Goal: Task Accomplishment & Management: Complete application form

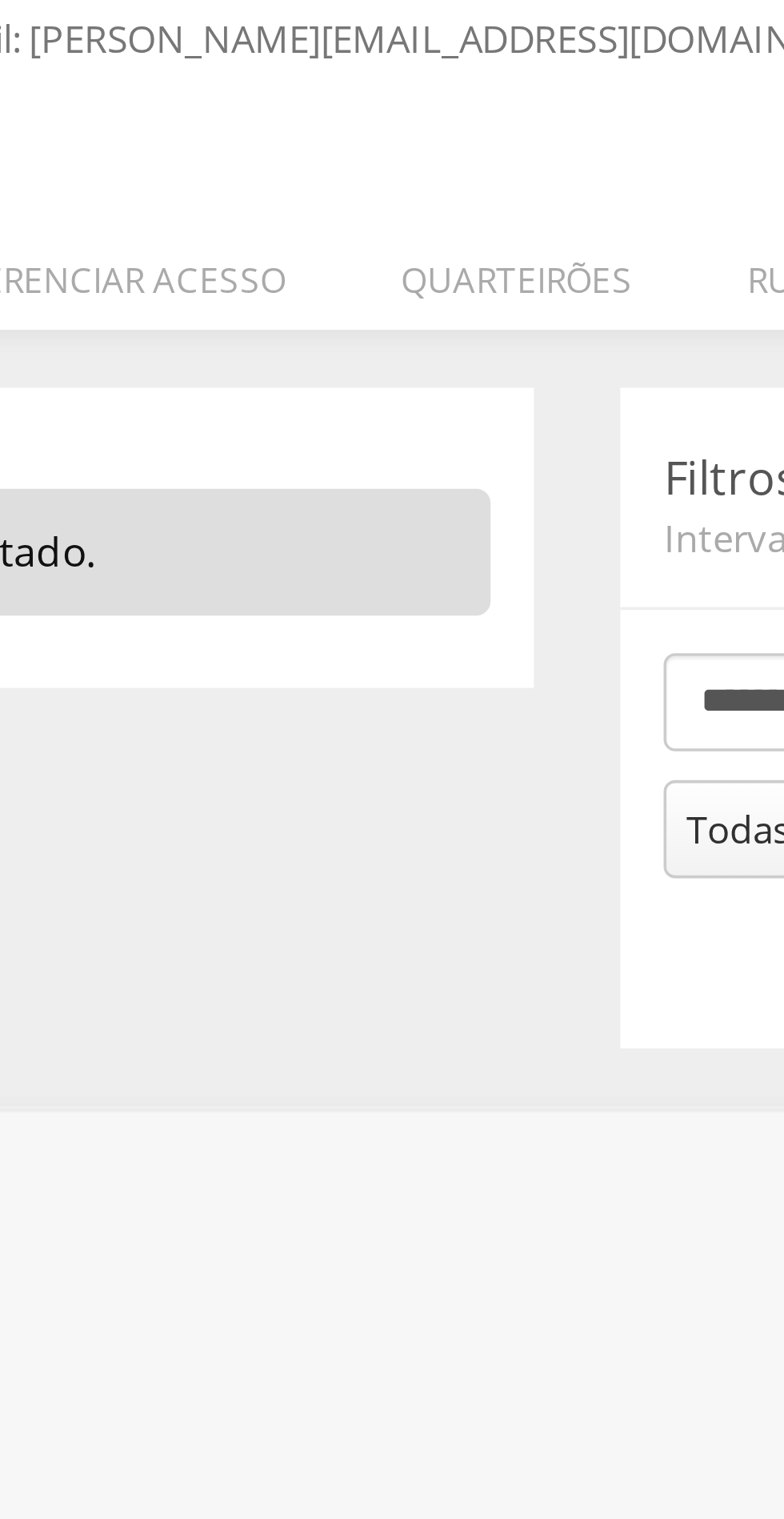
click at [371, 229] on li "Quarteirões" at bounding box center [375, 225] width 96 height 37
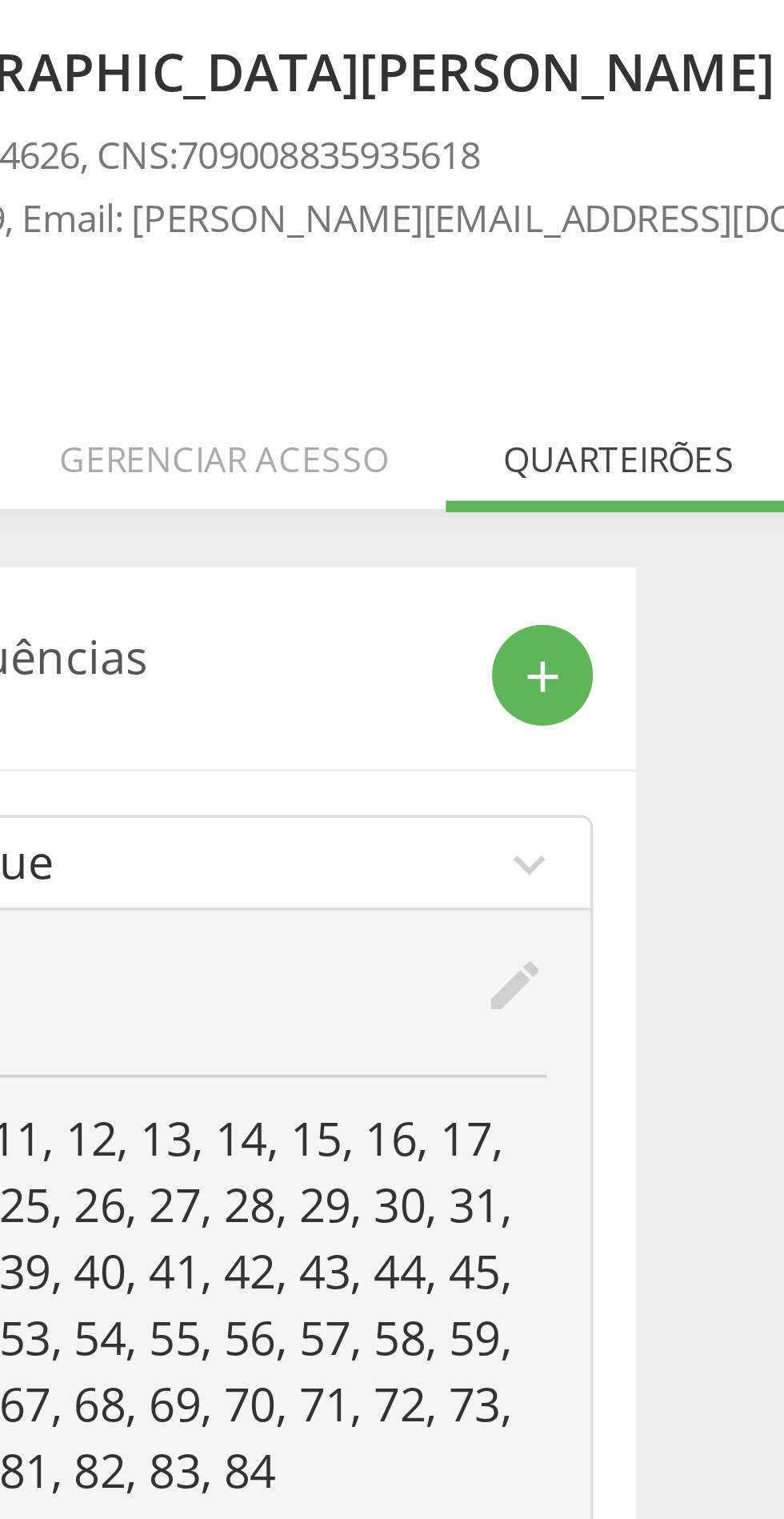
click at [354, 290] on icon "add" at bounding box center [354, 290] width 14 height 14
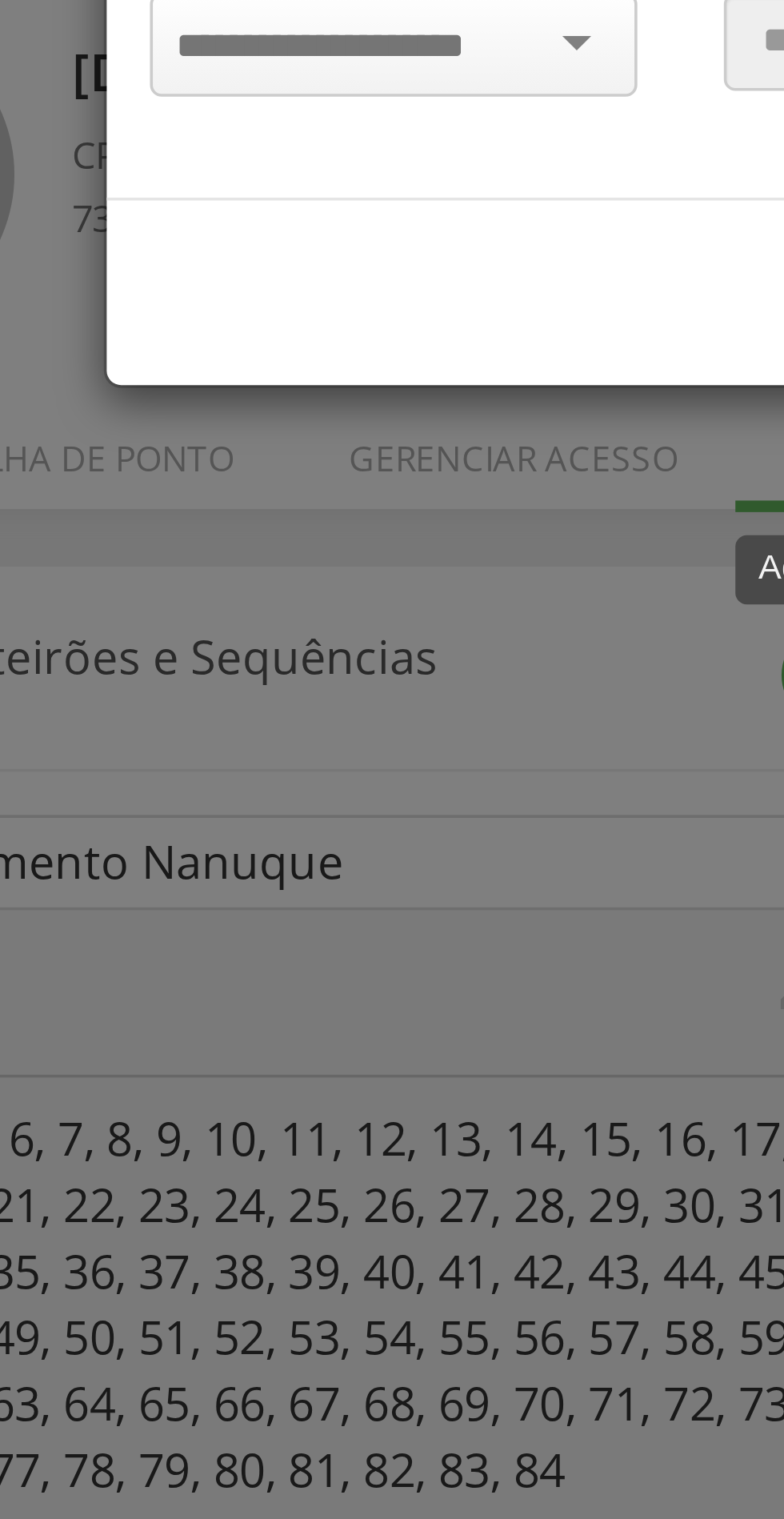
click at [236, 110] on input "select-one" at bounding box center [223, 115] width 101 height 14
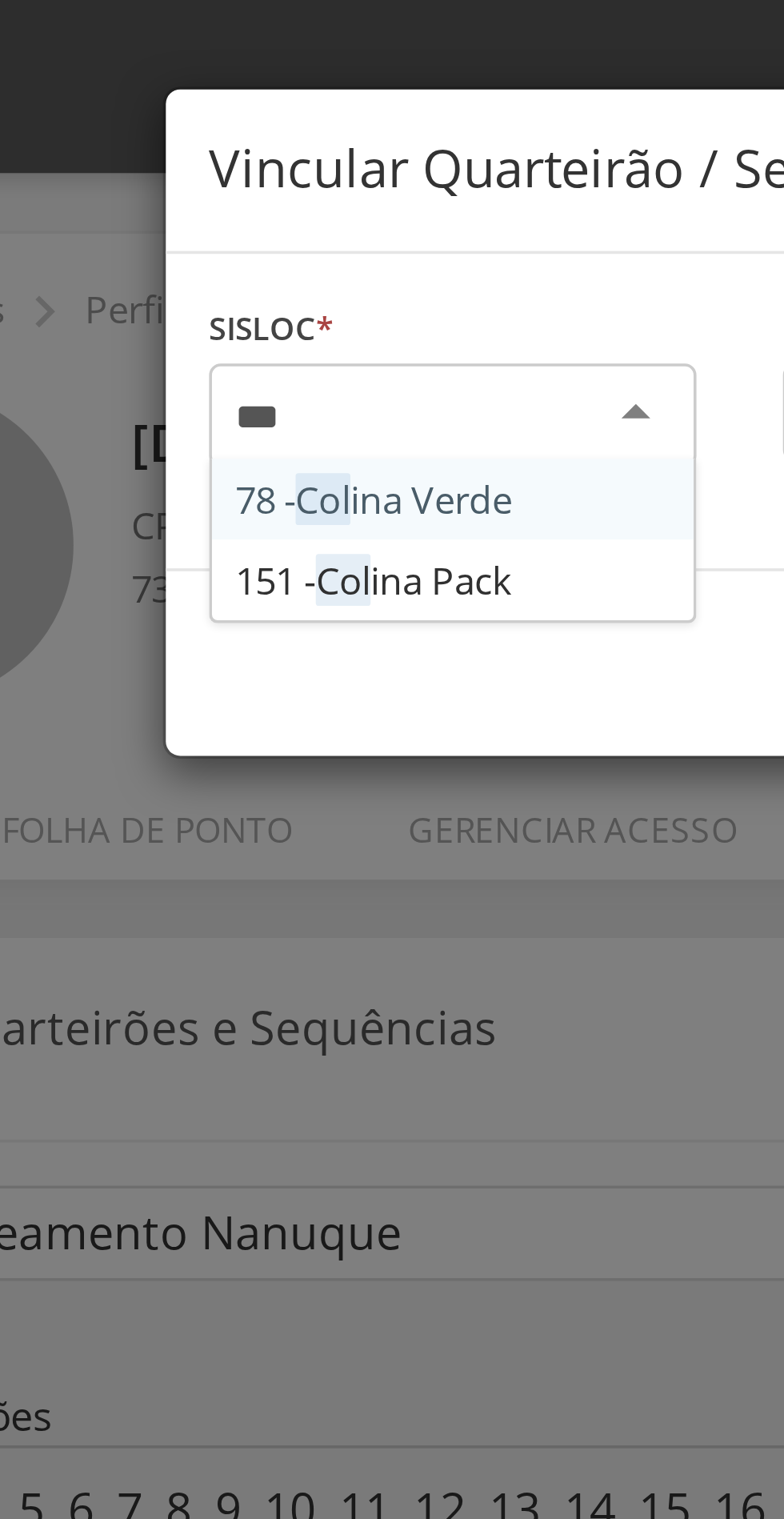
type input "****"
click at [233, 137] on div "Sisloc * 78 - Coli na Verde 151 - Coli na Pack [GEOGRAPHIC_DATA] a localidade" at bounding box center [233, 114] width 159 height 64
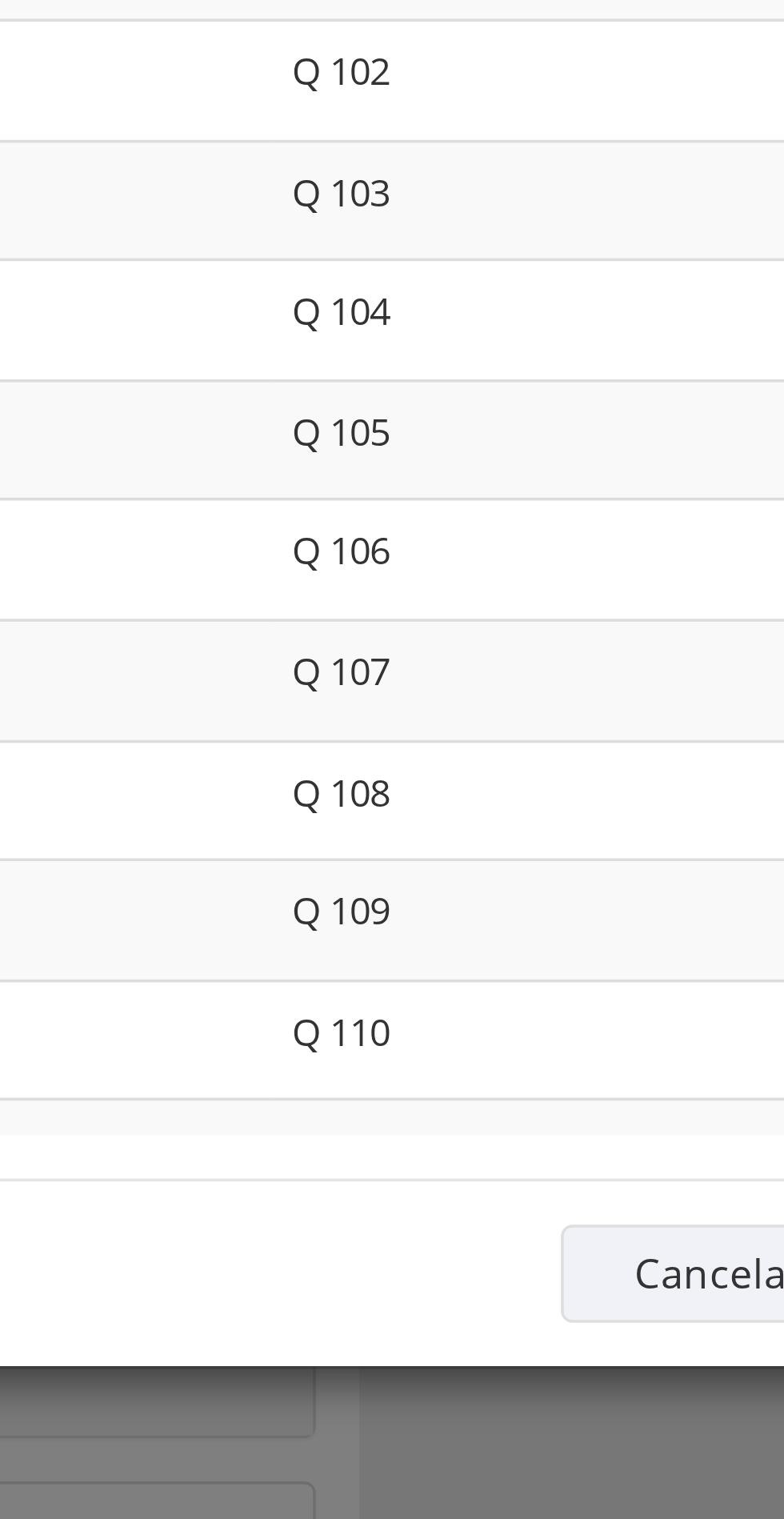
scroll to position [3382, 0]
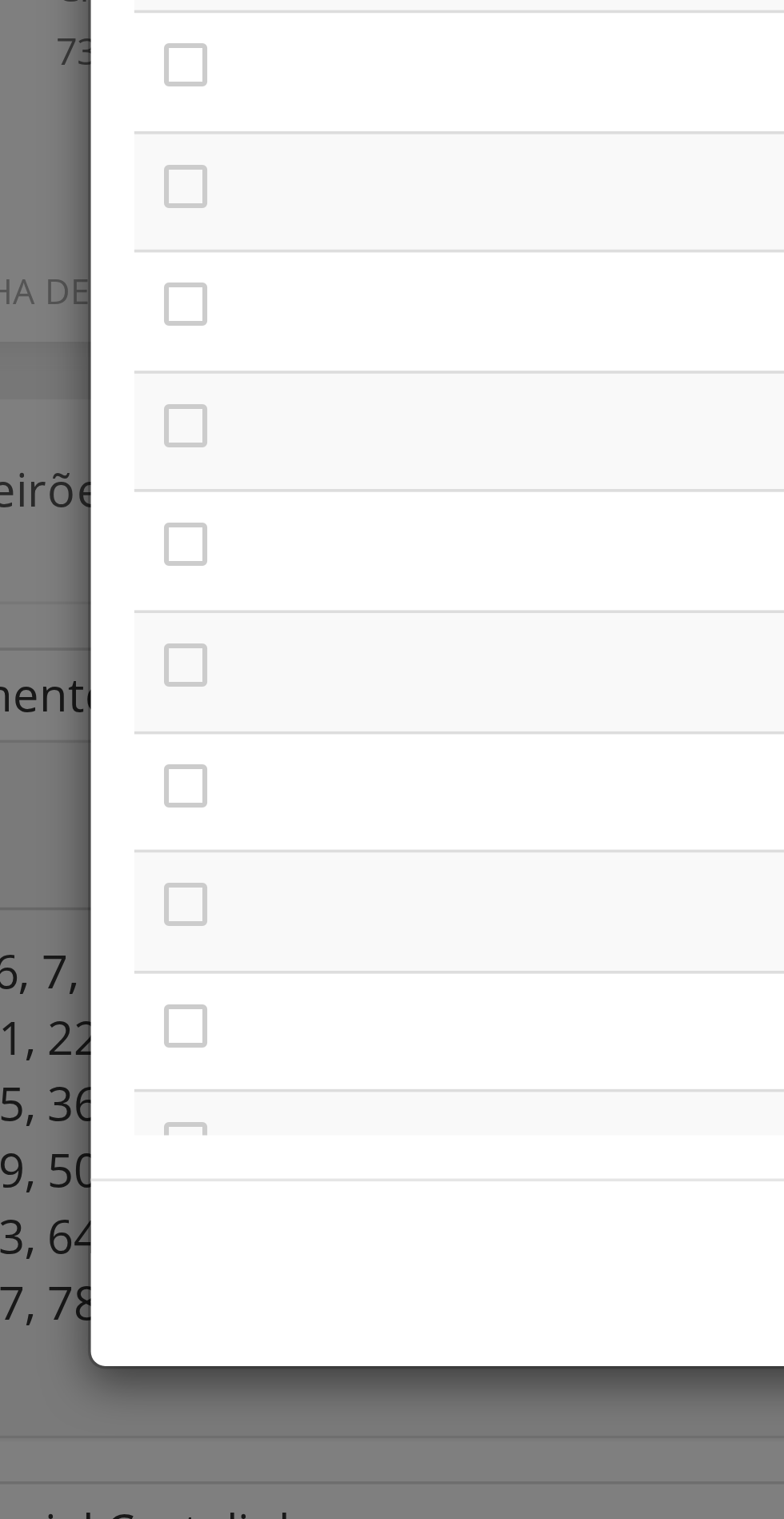
click at [180, 163] on icon "" at bounding box center [179, 166] width 16 height 16
click at [183, 206] on icon "" at bounding box center [179, 200] width 16 height 16
click at [182, 239] on icon "" at bounding box center [179, 233] width 16 height 16
click at [186, 267] on icon "" at bounding box center [179, 267] width 16 height 16
click at [185, 308] on icon "" at bounding box center [179, 300] width 16 height 16
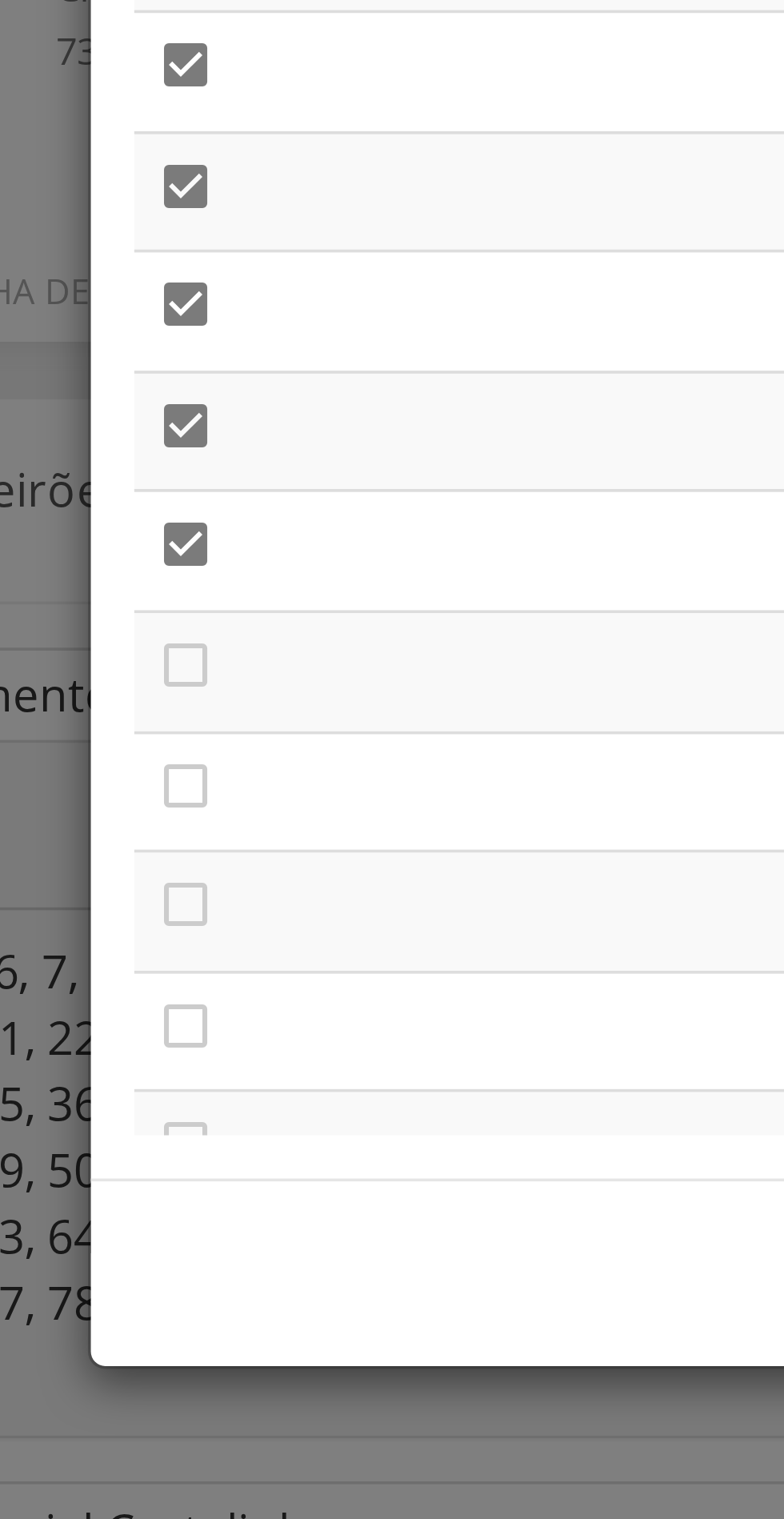
click at [182, 337] on icon "" at bounding box center [179, 333] width 16 height 16
click at [185, 366] on icon "" at bounding box center [179, 367] width 16 height 16
click at [182, 402] on icon "" at bounding box center [179, 399] width 16 height 16
click at [185, 439] on icon "" at bounding box center [179, 433] width 16 height 16
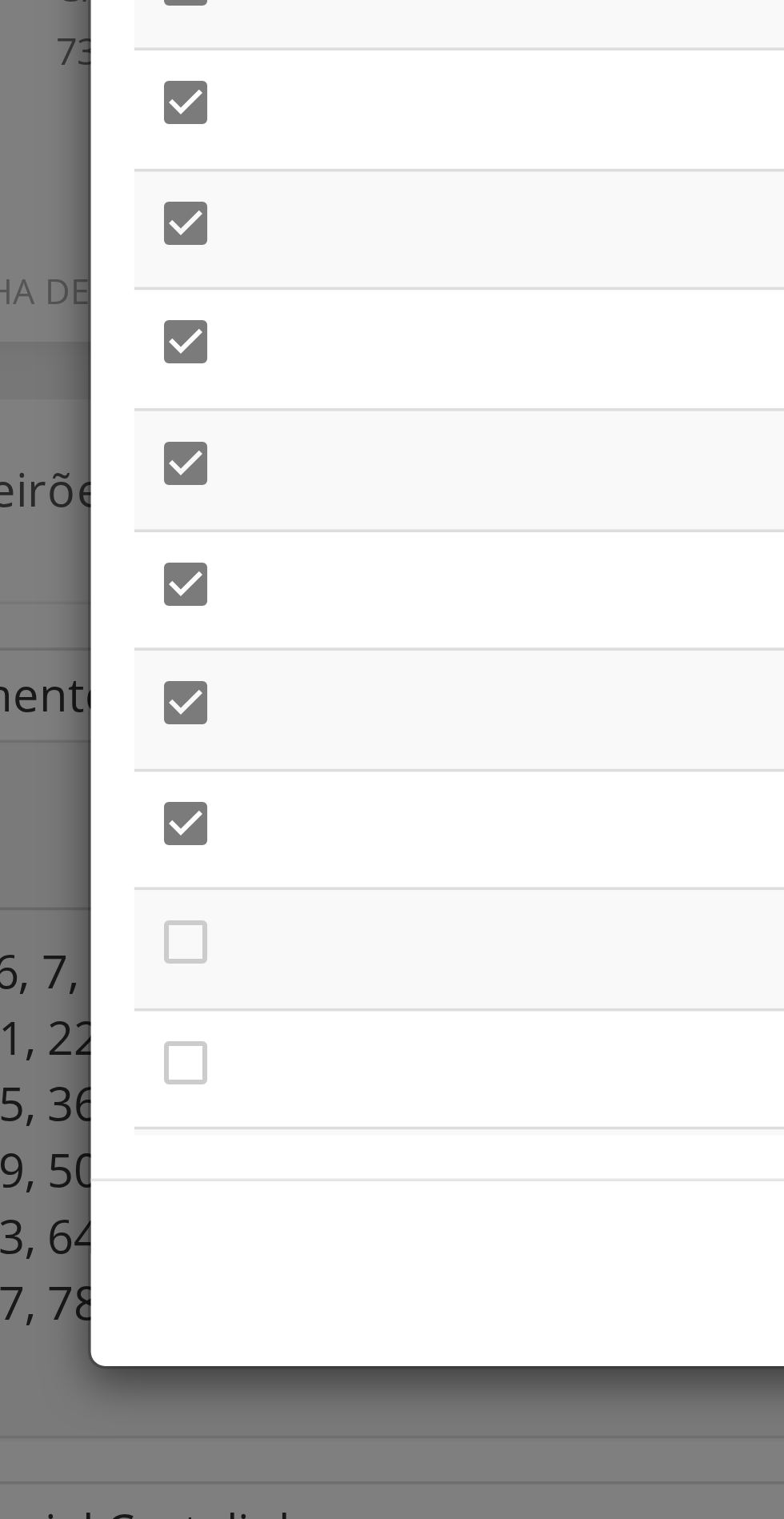
scroll to position [3484, 0]
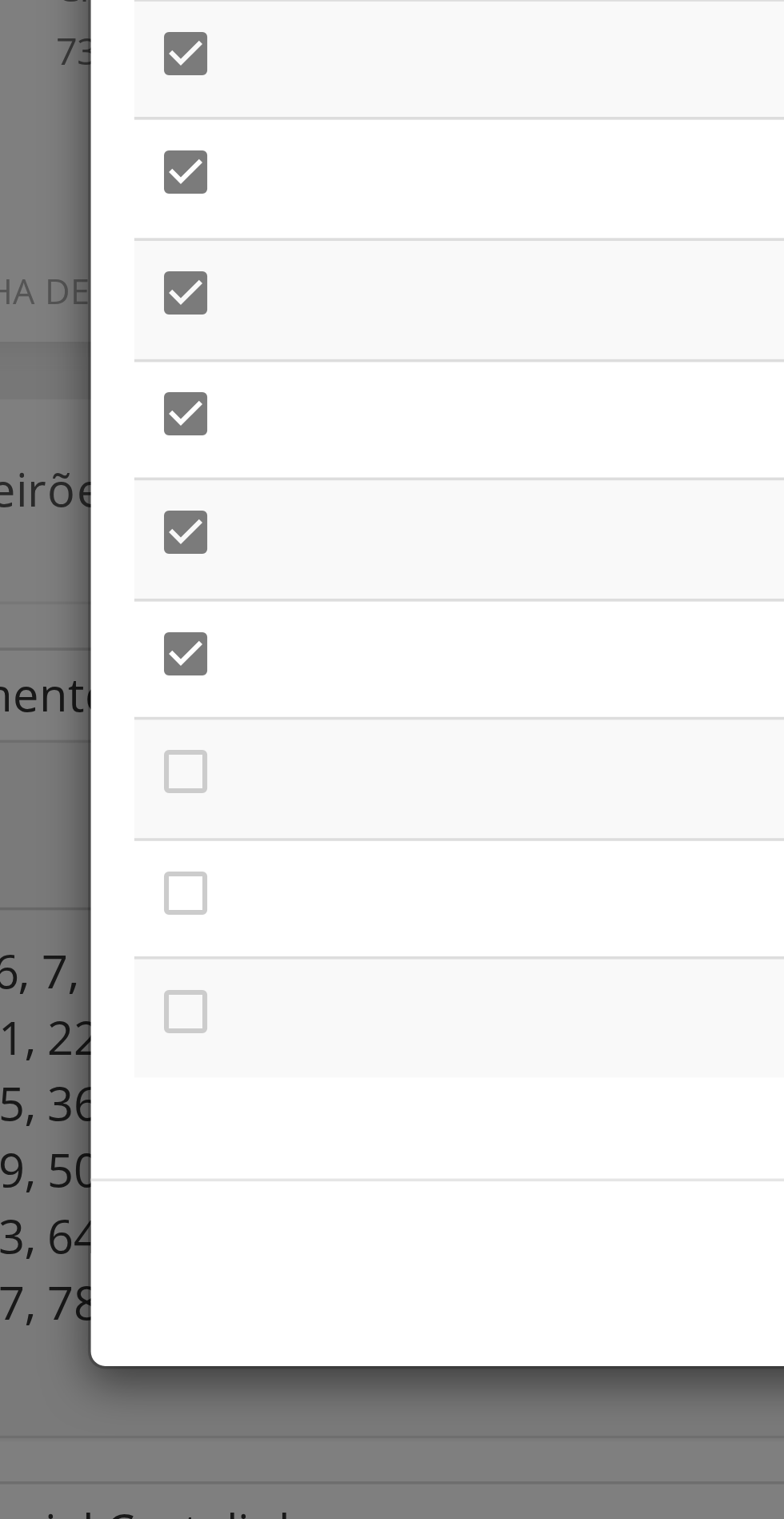
click at [183, 369] on icon "" at bounding box center [179, 363] width 16 height 16
click at [184, 395] on icon "" at bounding box center [179, 397] width 16 height 16
click at [178, 432] on icon "" at bounding box center [179, 429] width 16 height 16
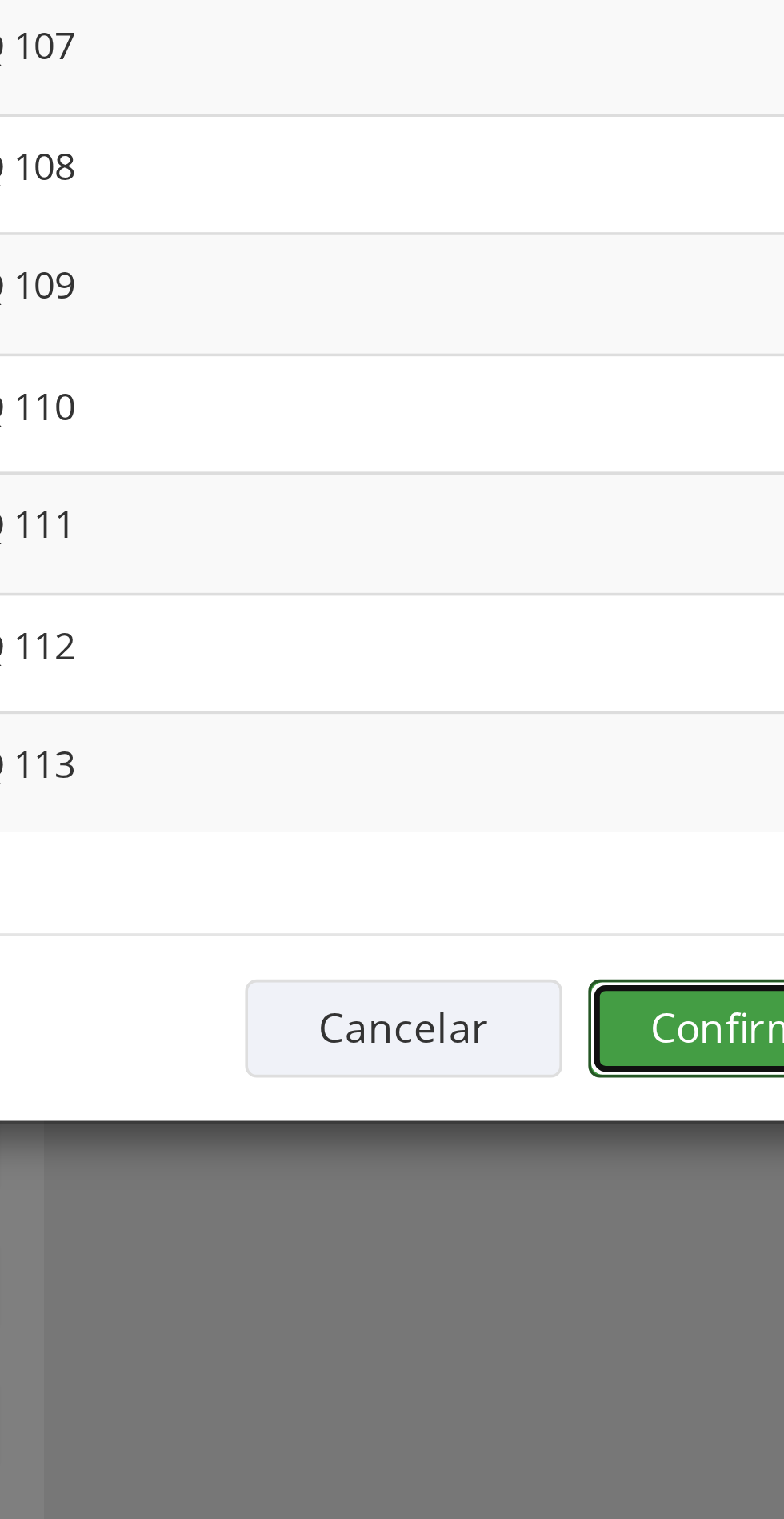
click at [568, 506] on button "Confirmar" at bounding box center [575, 502] width 88 height 27
